Goal: Task Accomplishment & Management: Use online tool/utility

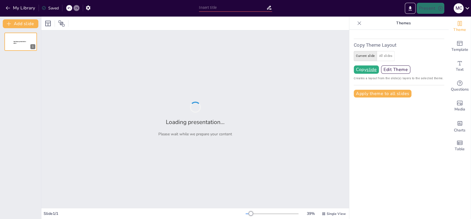
type input "[PERSON_NAME]: De Man achter de Mislukte Huwelijken"
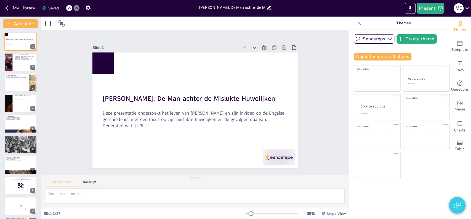
checkbox input "true"
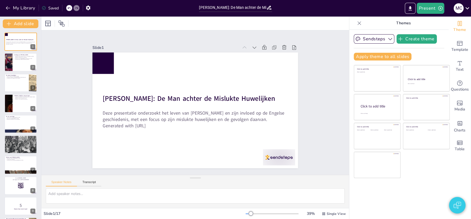
checkbox input "true"
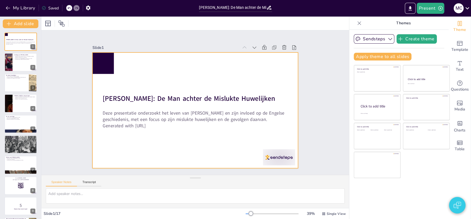
checkbox input "true"
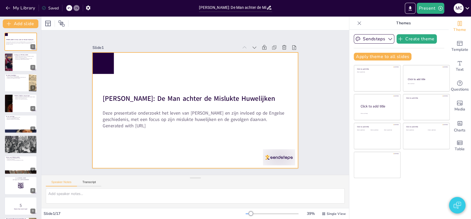
checkbox input "true"
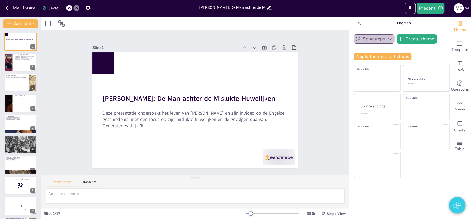
click at [377, 39] on button "Sendsteps" at bounding box center [374, 38] width 41 height 9
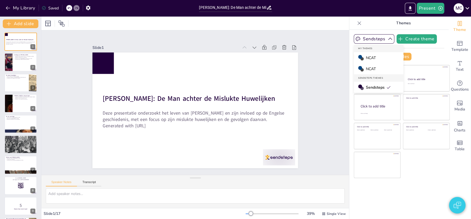
click at [371, 55] on span "NCAT" at bounding box center [371, 57] width 10 height 5
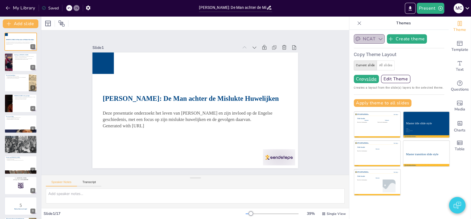
click at [378, 39] on icon "button" at bounding box center [380, 39] width 4 height 2
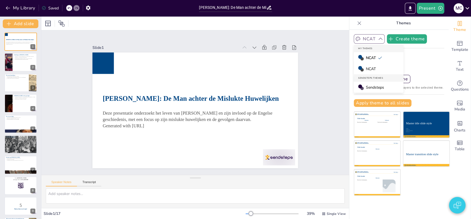
click at [373, 87] on span "Sendsteps" at bounding box center [375, 87] width 18 height 5
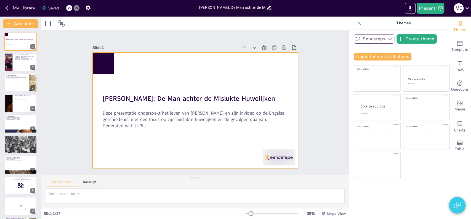
checkbox input "true"
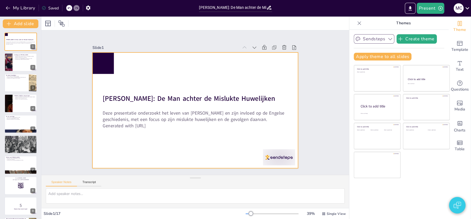
checkbox input "true"
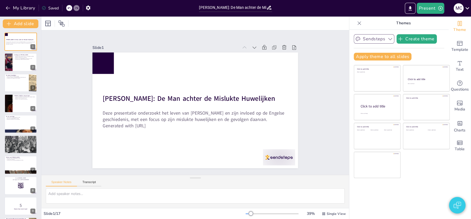
checkbox input "true"
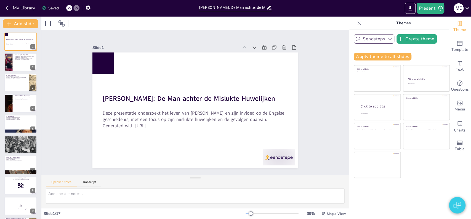
checkbox input "true"
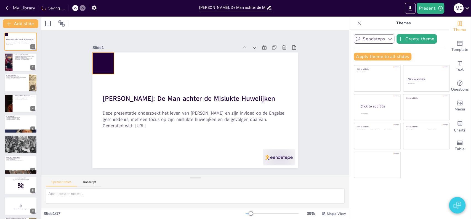
click at [100, 57] on div at bounding box center [103, 63] width 22 height 22
checkbox input "true"
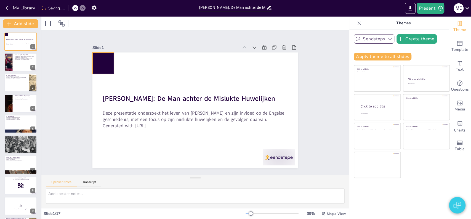
checkbox input "true"
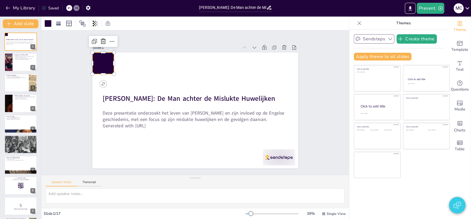
checkbox input "true"
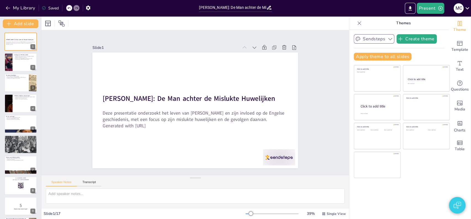
checkbox input "true"
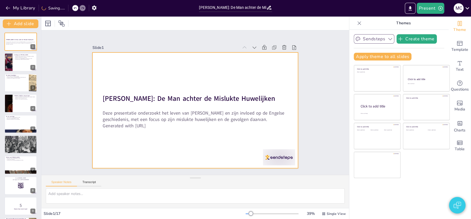
checkbox input "true"
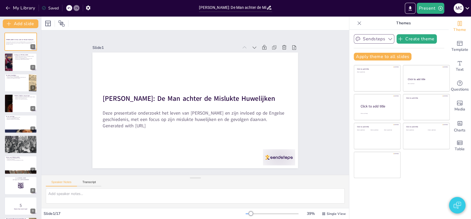
checkbox input "true"
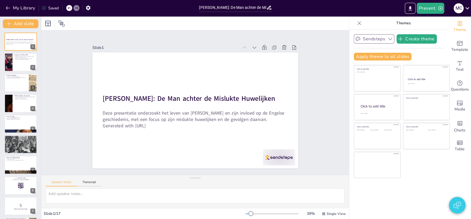
click at [49, 58] on div "Slide 1 [PERSON_NAME]: De Man achter de Mislukte Huwelijken Deze presentatie on…" at bounding box center [195, 103] width 321 height 176
checkbox input "true"
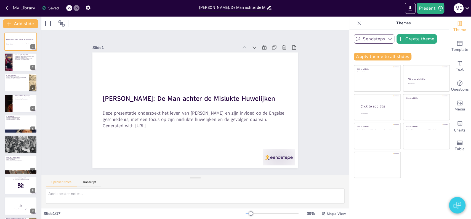
checkbox input "true"
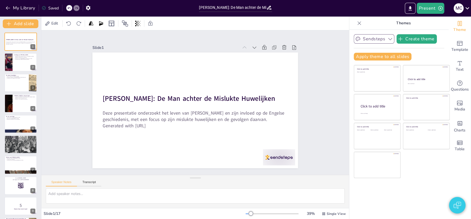
checkbox input "true"
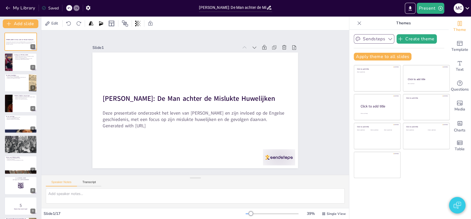
checkbox input "true"
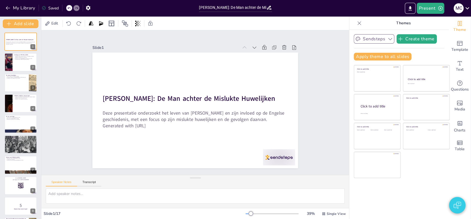
checkbox input "true"
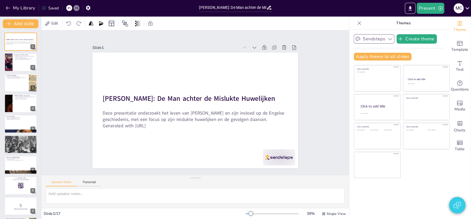
checkbox input "true"
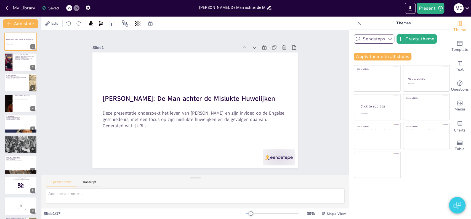
checkbox input "true"
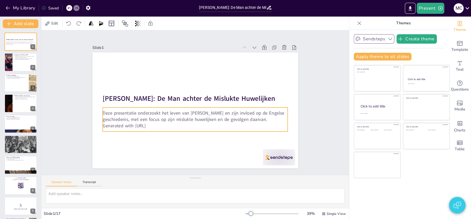
checkbox input "true"
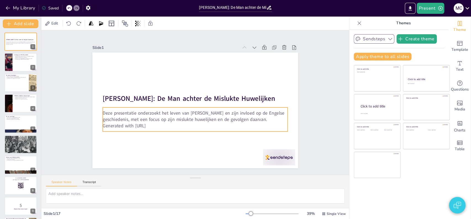
checkbox input "true"
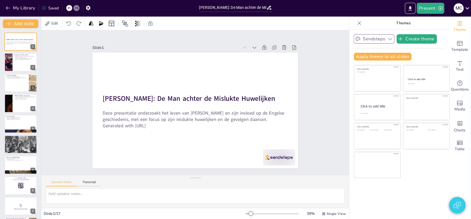
checkbox input "true"
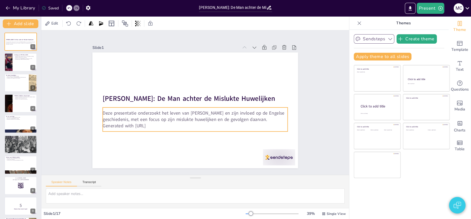
checkbox input "true"
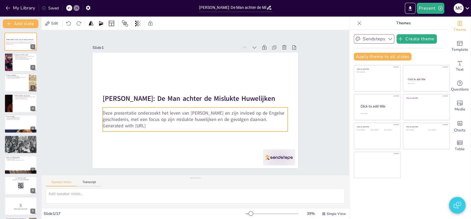
checkbox input "true"
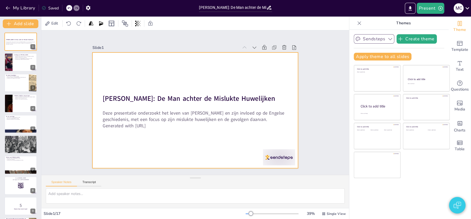
checkbox input "true"
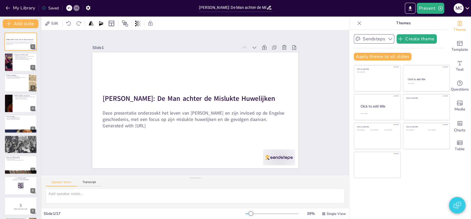
checkbox input "true"
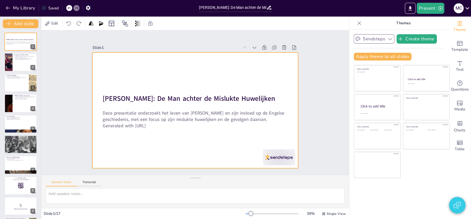
checkbox input "true"
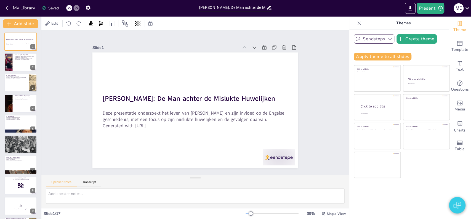
checkbox input "true"
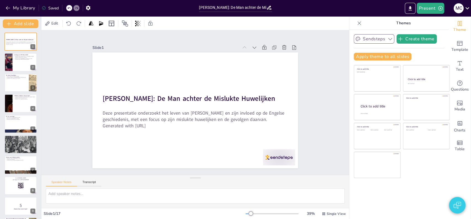
checkbox input "true"
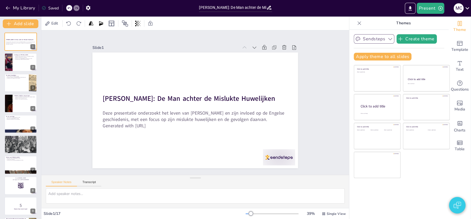
checkbox input "true"
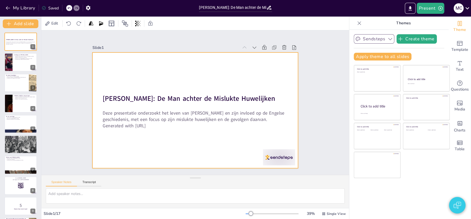
checkbox input "true"
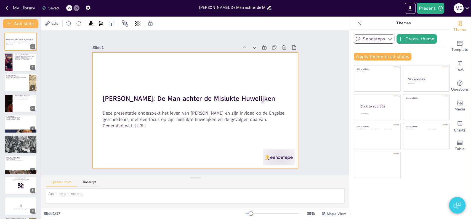
checkbox input "true"
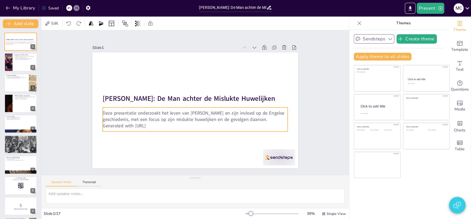
checkbox input "true"
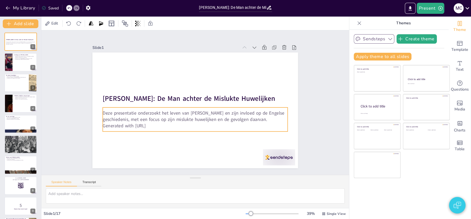
checkbox input "true"
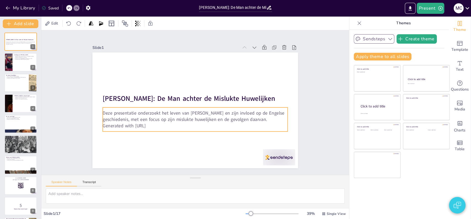
checkbox input "true"
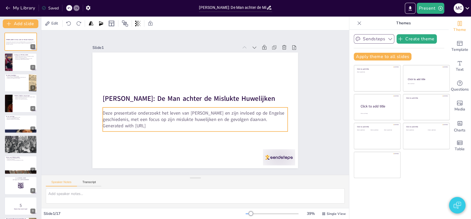
checkbox input "true"
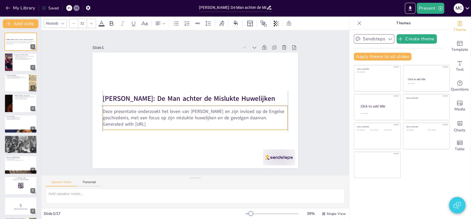
checkbox input "true"
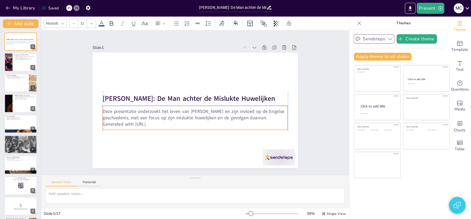
checkbox input "true"
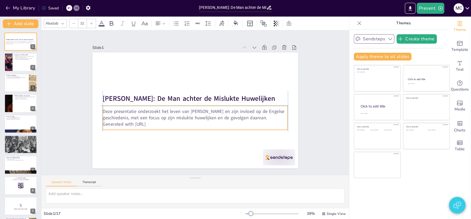
checkbox input "true"
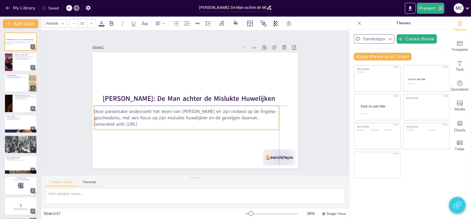
checkbox input "true"
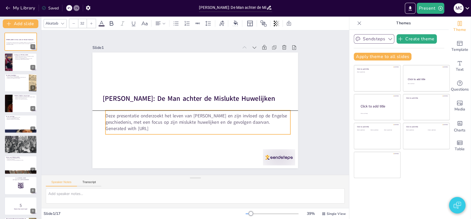
drag, startPoint x: 119, startPoint y: 116, endPoint x: 122, endPoint y: 121, distance: 5.1
click at [122, 121] on p "Deze presentatie onderzoekt het leven van [PERSON_NAME] en zijn invloed op de E…" at bounding box center [195, 119] width 185 height 32
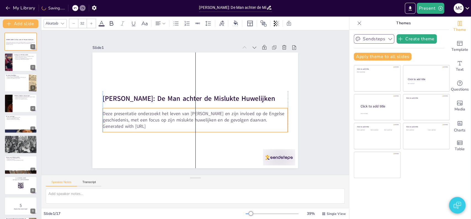
drag, startPoint x: 122, startPoint y: 120, endPoint x: 120, endPoint y: 118, distance: 2.9
click at [120, 118] on p "Deze presentatie onderzoekt het leven van [PERSON_NAME] en zijn invloed op de E…" at bounding box center [193, 117] width 185 height 32
click at [379, 39] on button "Sendsteps" at bounding box center [374, 38] width 41 height 9
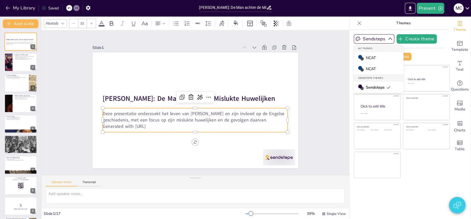
click at [366, 56] on span "NCAT" at bounding box center [371, 57] width 10 height 5
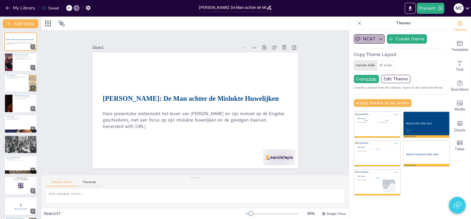
click at [378, 38] on icon "button" at bounding box center [381, 39] width 6 height 6
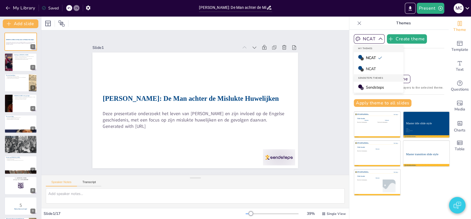
click at [378, 38] on icon "button" at bounding box center [381, 39] width 6 height 6
click at [368, 88] on span "Sendsteps" at bounding box center [375, 87] width 18 height 5
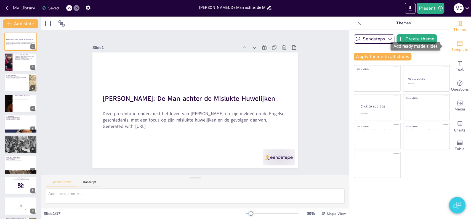
click at [451, 50] on span "Template" at bounding box center [459, 50] width 17 height 6
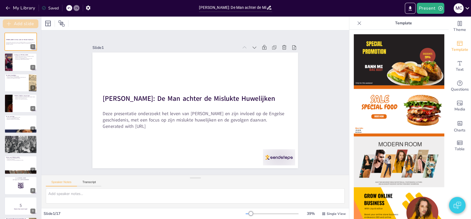
click at [18, 22] on button "Add slide" at bounding box center [21, 23] width 36 height 9
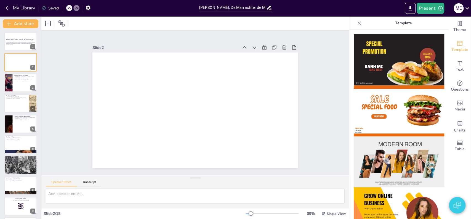
click at [393, 108] on img at bounding box center [399, 110] width 90 height 51
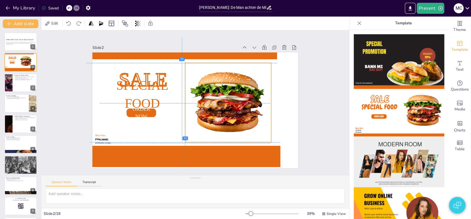
drag, startPoint x: 223, startPoint y: 115, endPoint x: 192, endPoint y: 121, distance: 31.8
click at [192, 121] on div at bounding box center [227, 109] width 101 height 95
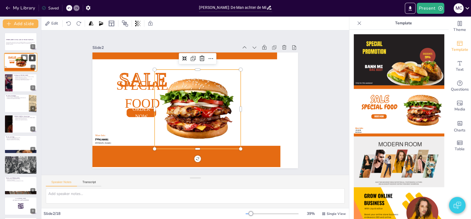
click at [30, 58] on icon at bounding box center [32, 58] width 4 height 4
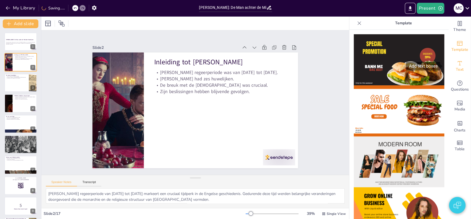
click at [458, 66] on span "Text" at bounding box center [460, 69] width 8 height 6
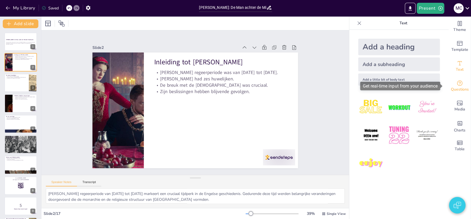
click at [453, 88] on span "Questions" at bounding box center [460, 89] width 18 height 6
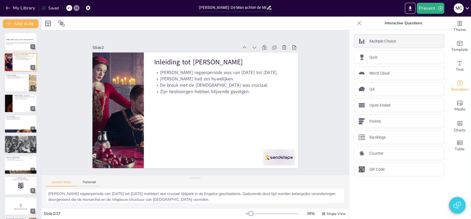
click at [373, 43] on p "Multiple Choice" at bounding box center [382, 41] width 26 height 6
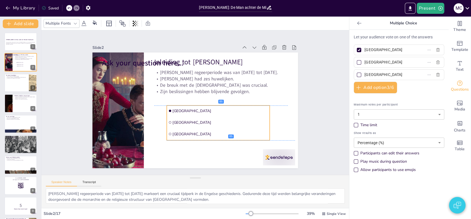
drag, startPoint x: 135, startPoint y: 93, endPoint x: 193, endPoint y: 117, distance: 63.1
click at [193, 117] on span "[GEOGRAPHIC_DATA]" at bounding box center [215, 127] width 94 height 25
click at [380, 49] on input "[GEOGRAPHIC_DATA]" at bounding box center [389, 50] width 51 height 8
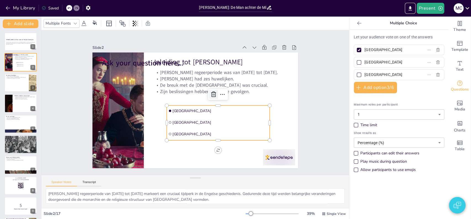
click at [211, 93] on icon at bounding box center [214, 96] width 7 height 7
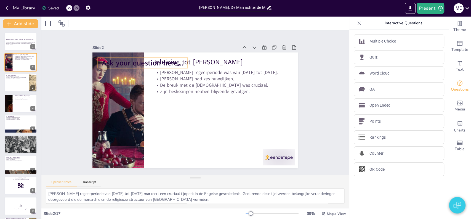
click at [153, 62] on span "Ask your question here..." at bounding box center [147, 58] width 82 height 18
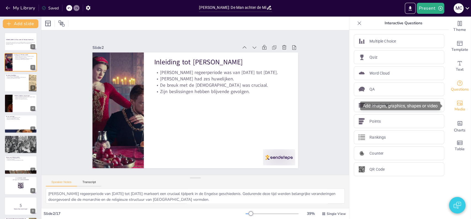
click at [459, 105] on div "Media" at bounding box center [459, 106] width 22 height 20
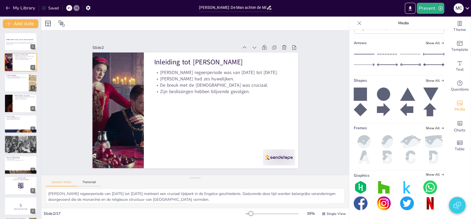
scroll to position [189, 0]
click at [361, 158] on img at bounding box center [364, 156] width 21 height 13
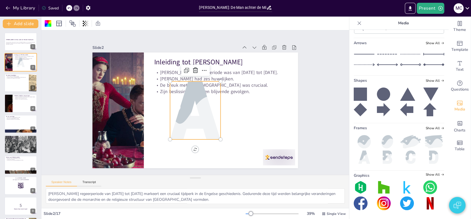
click at [384, 157] on img at bounding box center [387, 156] width 21 height 13
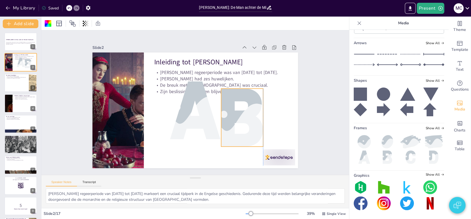
drag, startPoint x: 193, startPoint y: 101, endPoint x: 246, endPoint y: 108, distance: 53.2
click at [246, 108] on div at bounding box center [232, 135] width 103 height 88
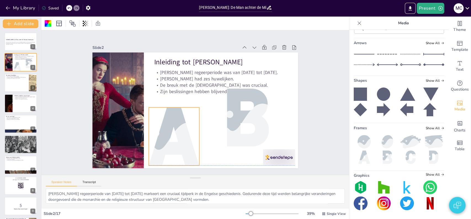
drag, startPoint x: 180, startPoint y: 115, endPoint x: 227, endPoint y: 130, distance: 49.4
click at [178, 135] on div at bounding box center [167, 131] width 97 height 74
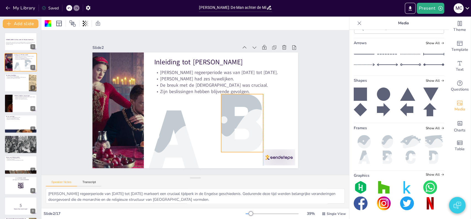
drag, startPoint x: 227, startPoint y: 132, endPoint x: 216, endPoint y: 142, distance: 14.9
click at [216, 142] on div at bounding box center [239, 127] width 92 height 66
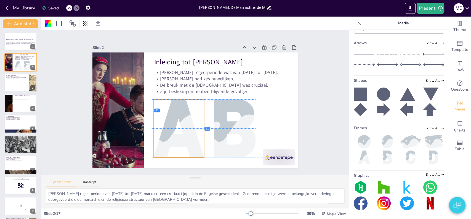
drag, startPoint x: 178, startPoint y: 134, endPoint x: 181, endPoint y: 124, distance: 10.6
click at [181, 124] on div at bounding box center [176, 126] width 92 height 66
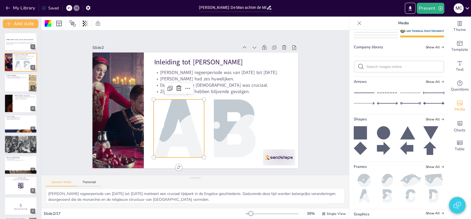
scroll to position [57, 0]
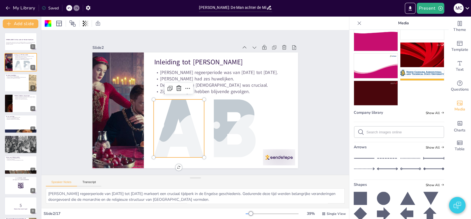
click at [374, 137] on div at bounding box center [398, 131] width 89 height 11
click at [379, 134] on input "text" at bounding box center [403, 132] width 74 height 4
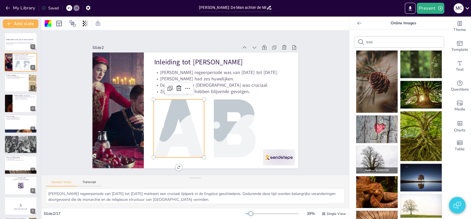
click at [421, 90] on img at bounding box center [420, 95] width 41 height 28
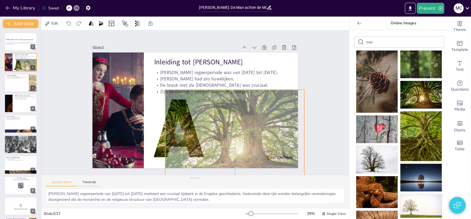
drag, startPoint x: 181, startPoint y: 112, endPoint x: 186, endPoint y: 119, distance: 8.7
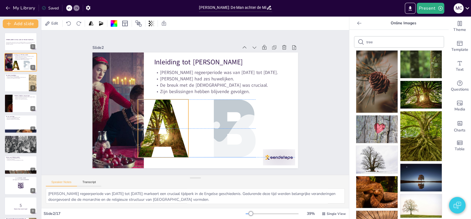
drag, startPoint x: 182, startPoint y: 138, endPoint x: 167, endPoint y: 137, distance: 15.8
click at [167, 137] on div at bounding box center [158, 121] width 97 height 74
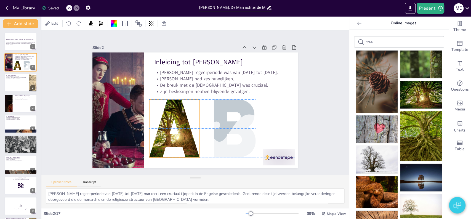
drag, startPoint x: 170, startPoint y: 137, endPoint x: 181, endPoint y: 136, distance: 11.3
click at [181, 136] on div at bounding box center [169, 123] width 97 height 74
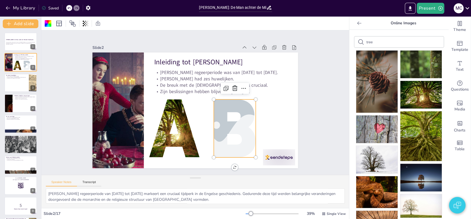
click at [219, 136] on div at bounding box center [232, 132] width 92 height 66
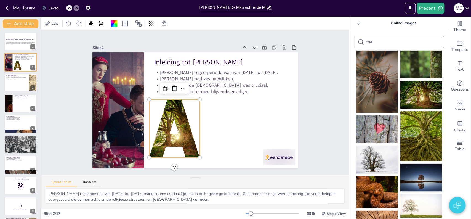
click at [183, 136] on div at bounding box center [167, 121] width 100 height 82
click at [357, 24] on icon at bounding box center [359, 23] width 4 height 4
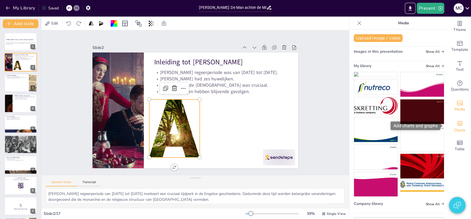
click at [457, 126] on div "Add charts and graphs" at bounding box center [460, 122] width 6 height 9
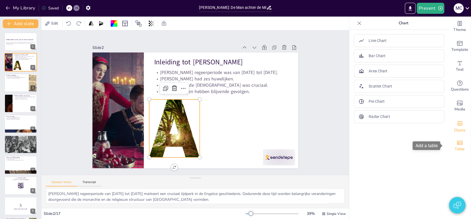
click at [455, 147] on span "Table" at bounding box center [460, 149] width 10 height 6
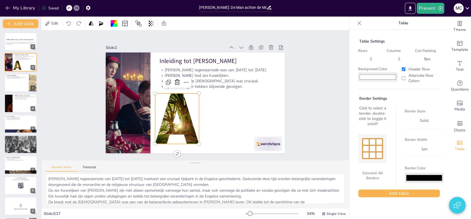
drag, startPoint x: 194, startPoint y: 177, endPoint x: 198, endPoint y: 162, distance: 15.5
click at [198, 162] on div "Speaker Notes Transcript" at bounding box center [195, 184] width 308 height 48
click at [356, 22] on icon at bounding box center [359, 23] width 6 height 6
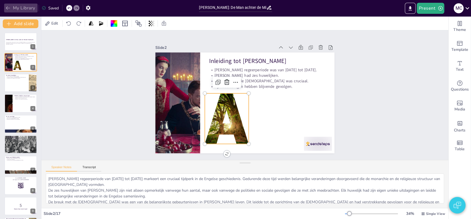
click at [15, 9] on button "My Library" at bounding box center [20, 8] width 33 height 9
